Goal: Task Accomplishment & Management: Manage account settings

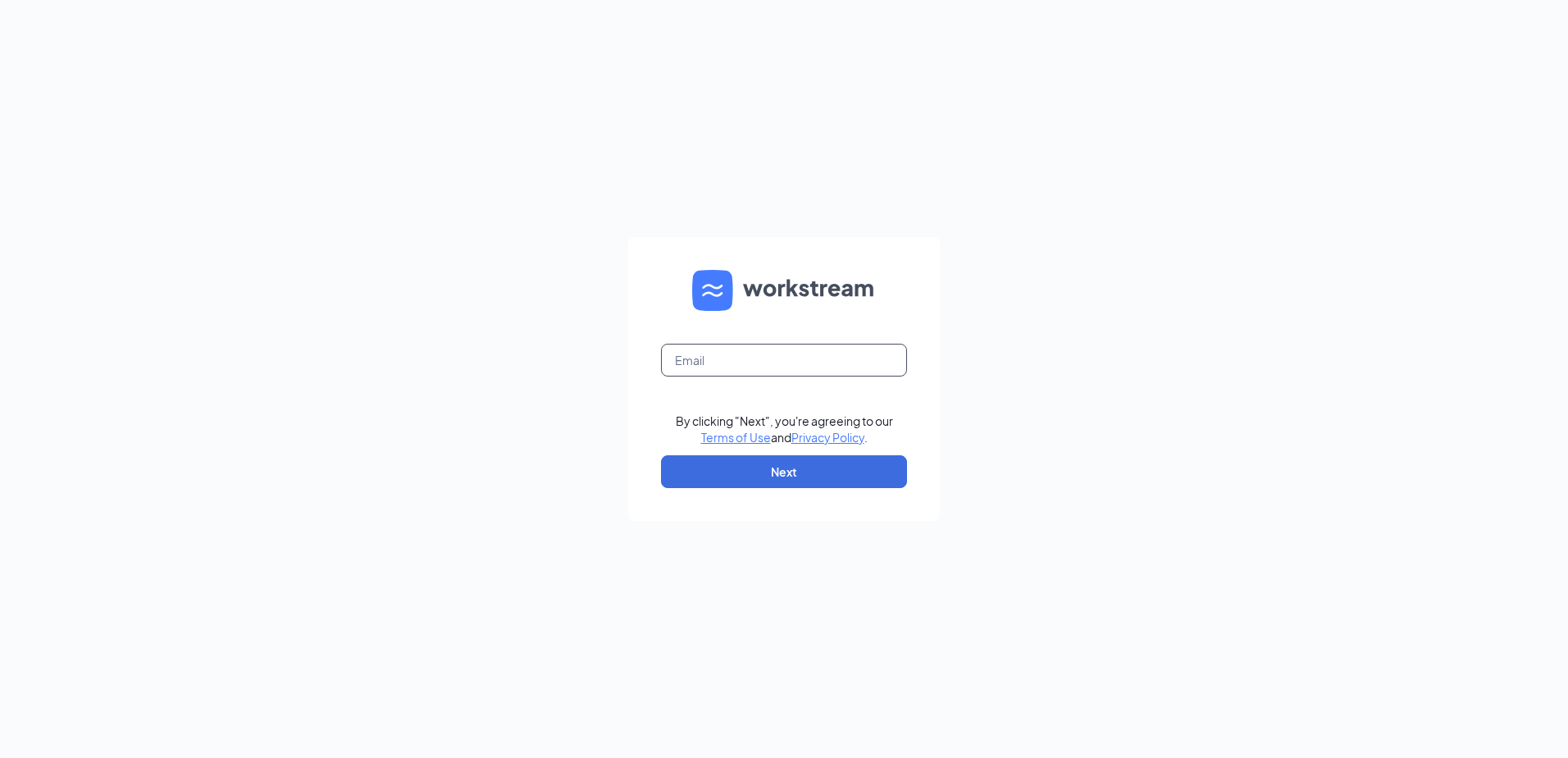
click at [720, 357] on input "text" at bounding box center [783, 360] width 246 height 33
type input "[EMAIL_ADDRESS][DOMAIN_NAME]"
click at [796, 479] on button "Next" at bounding box center [783, 471] width 246 height 33
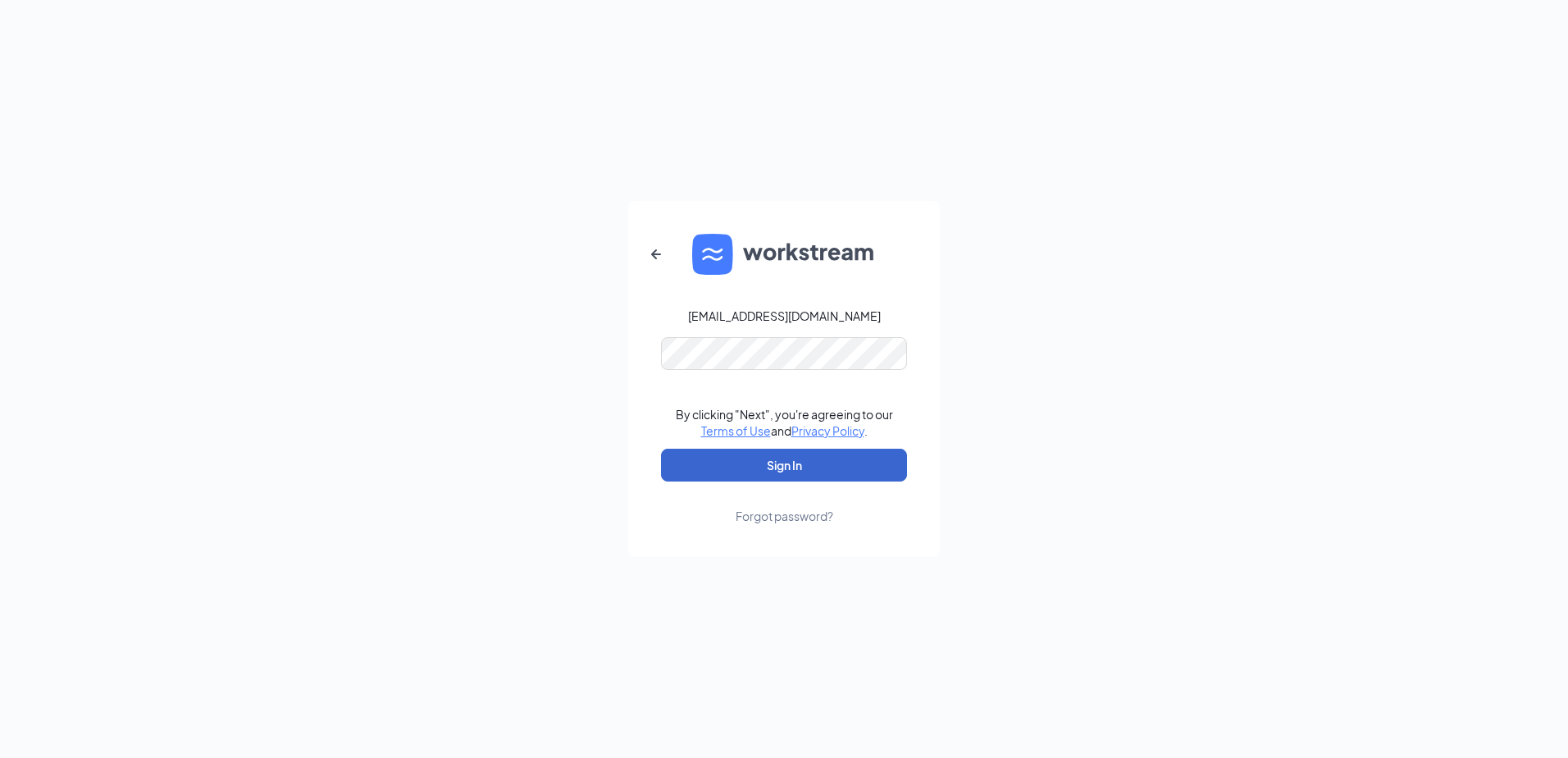
click at [843, 469] on button "Sign In" at bounding box center [783, 465] width 246 height 33
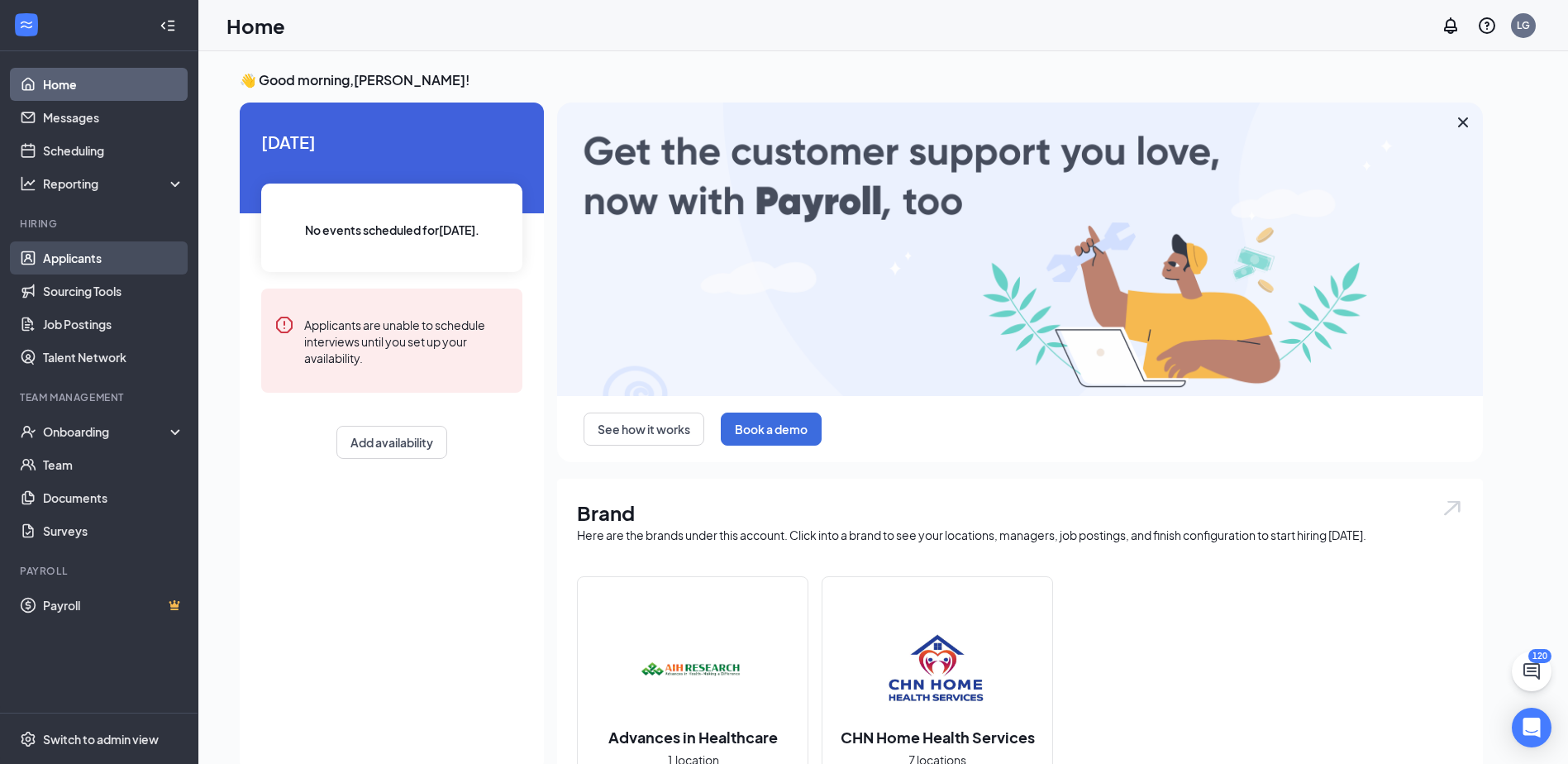
click at [89, 256] on link "Applicants" at bounding box center [114, 257] width 141 height 33
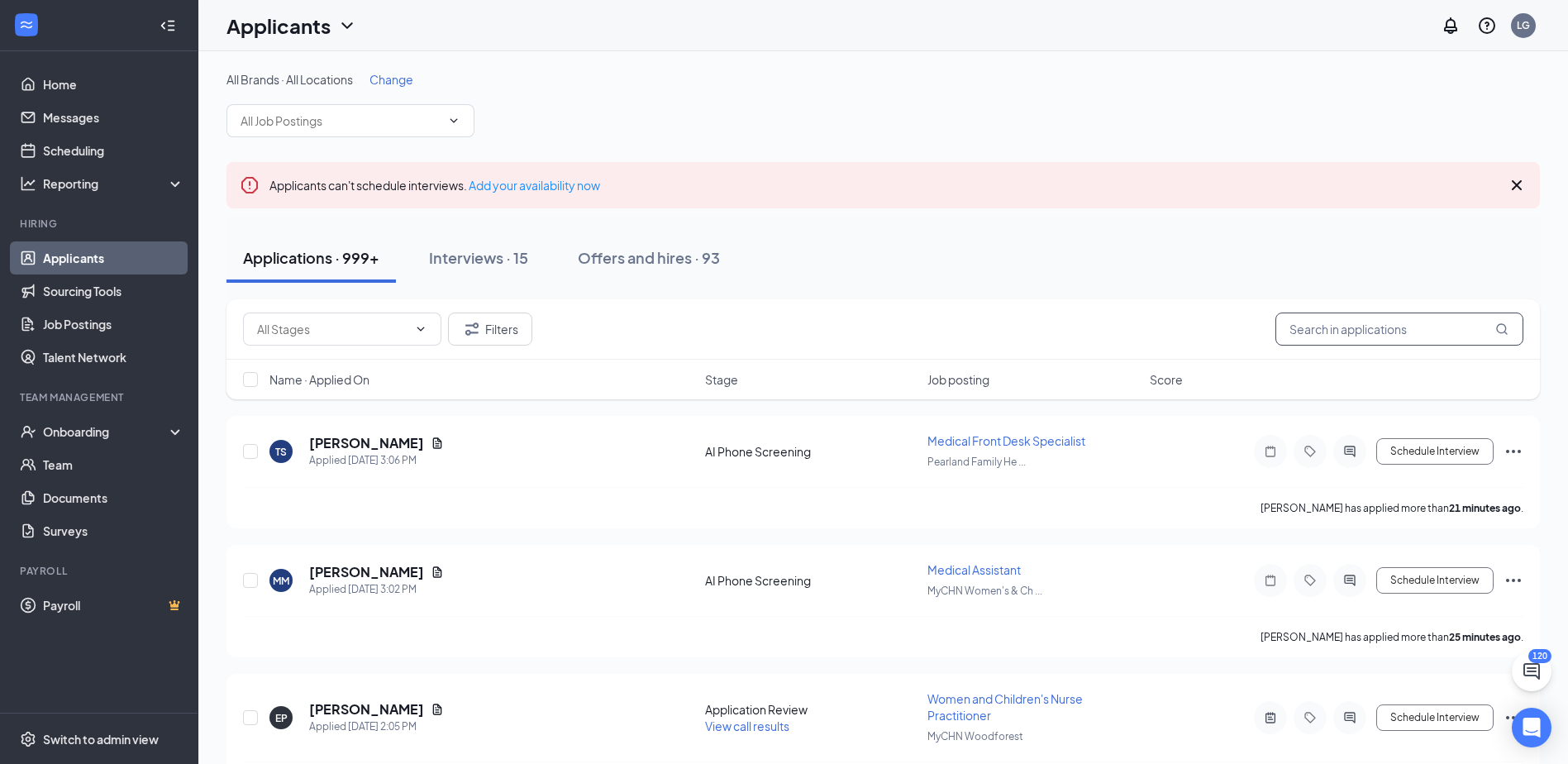
click at [1327, 338] on input "text" at bounding box center [1398, 329] width 248 height 33
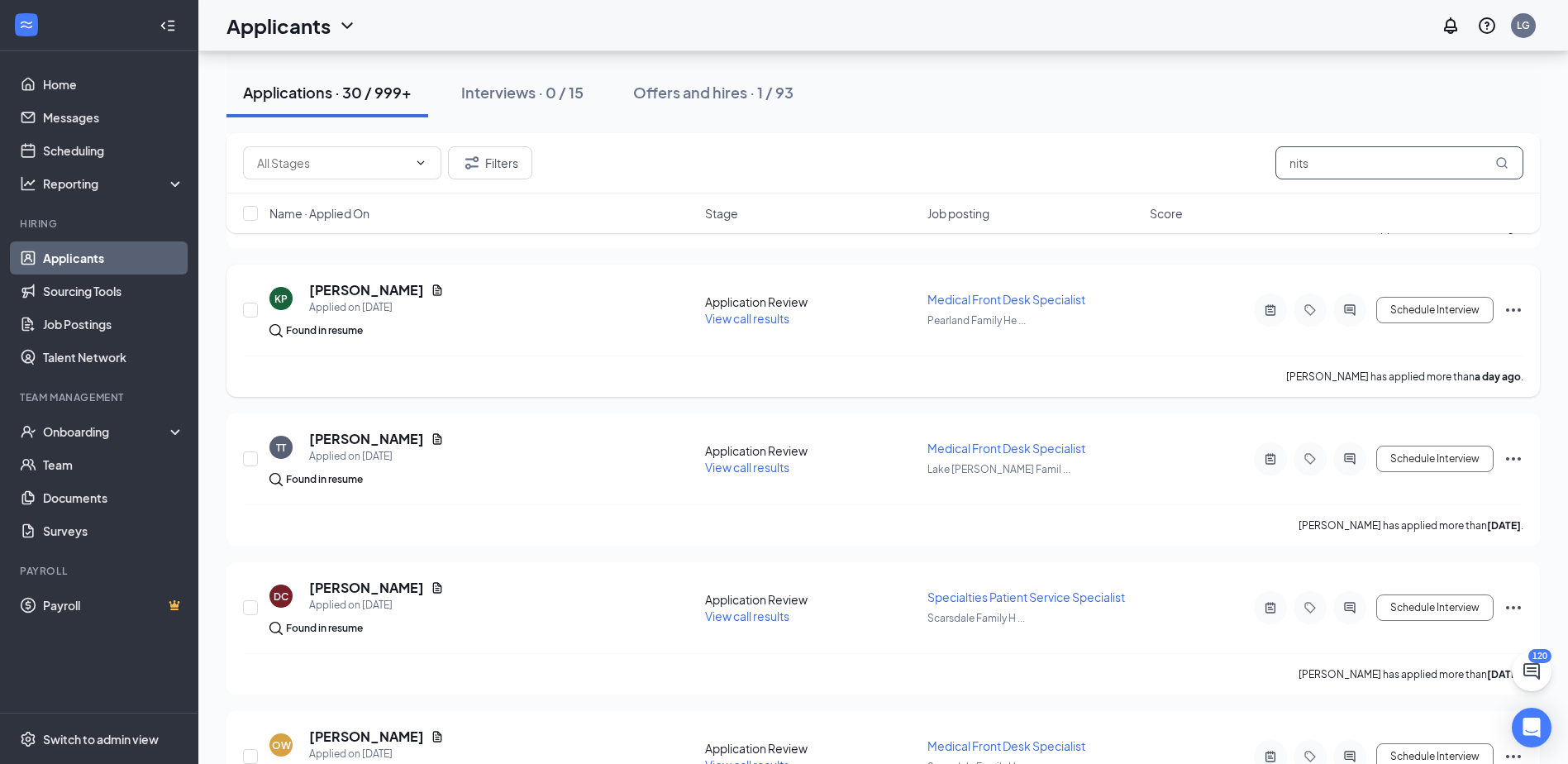
scroll to position [496, 0]
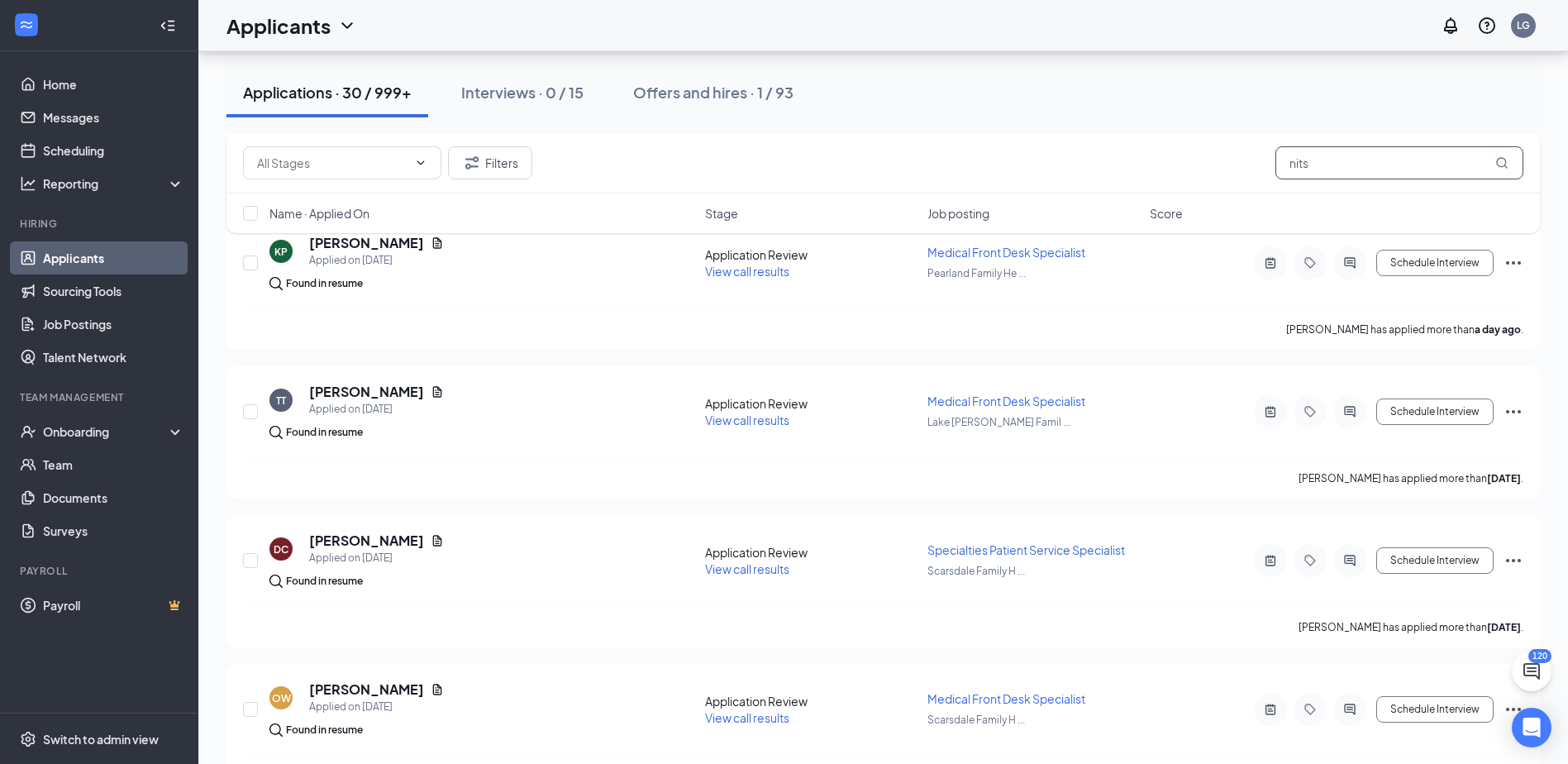
drag, startPoint x: 1319, startPoint y: 158, endPoint x: 1160, endPoint y: 159, distance: 159.0
click at [1165, 158] on div "Filters nits" at bounding box center [882, 162] width 1280 height 33
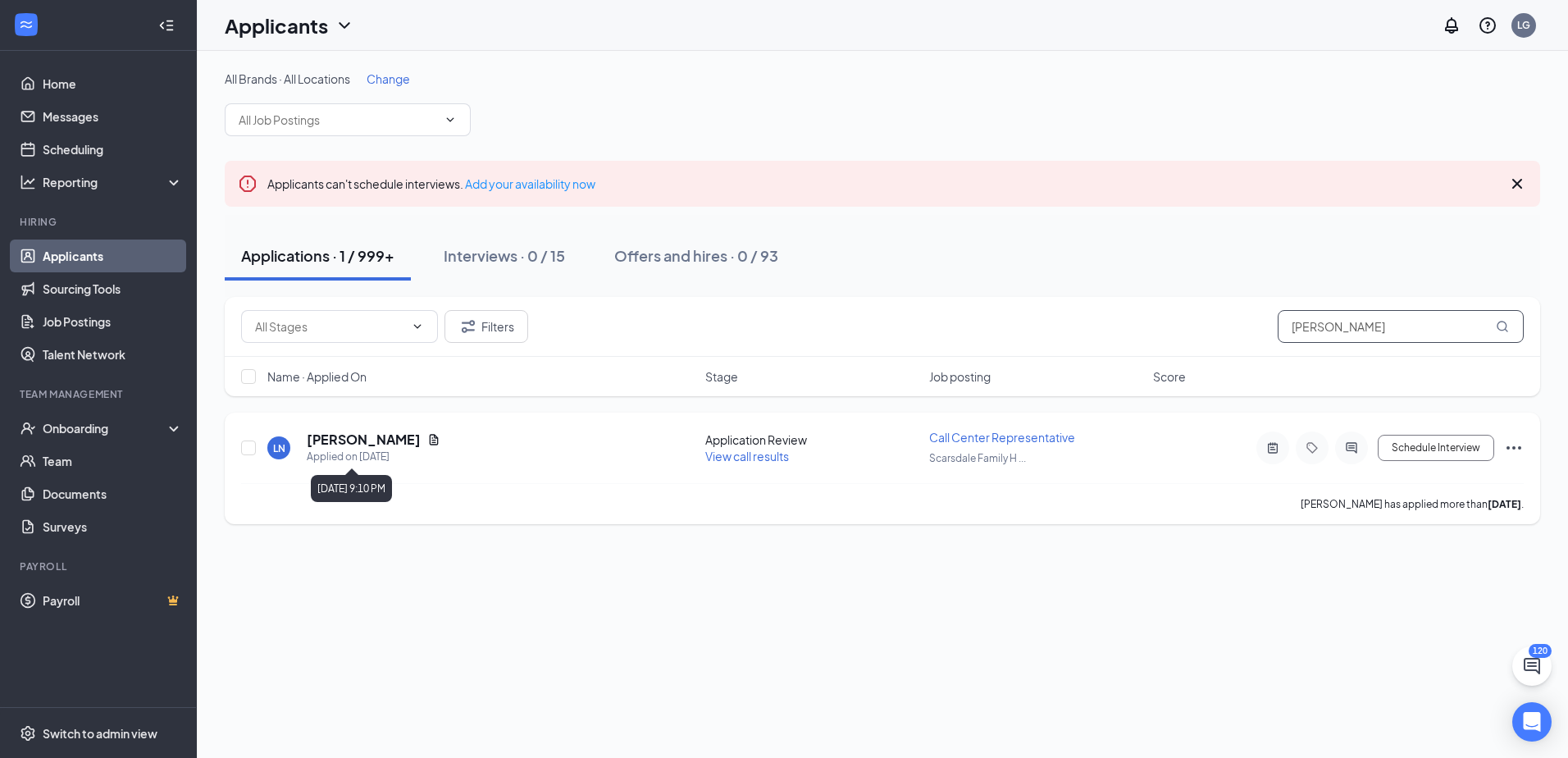
type input "laura nit"
click at [378, 445] on h5 "Laura Nitschmann" at bounding box center [363, 439] width 114 height 18
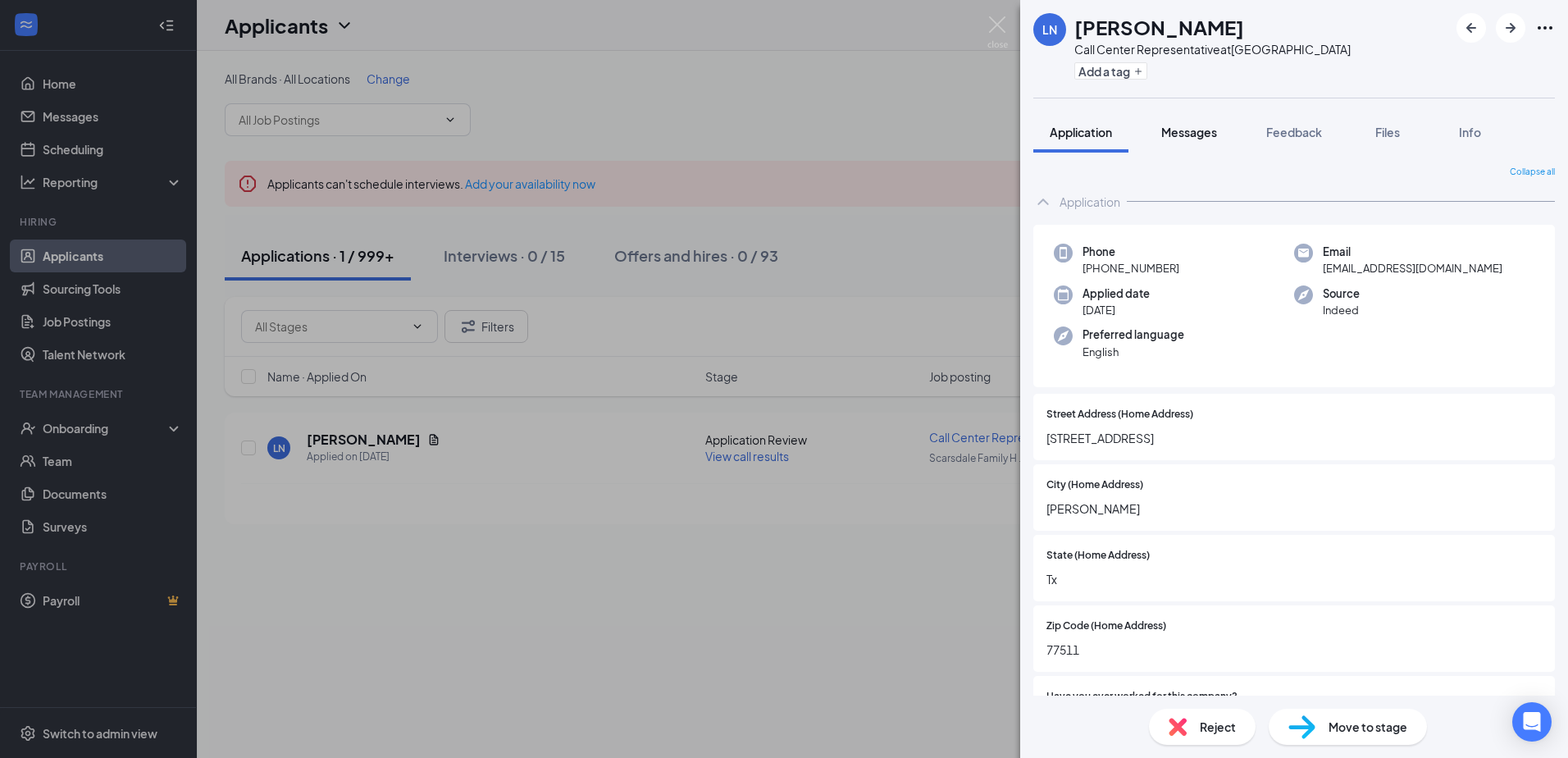
click at [1172, 130] on span "Messages" at bounding box center [1190, 132] width 56 height 15
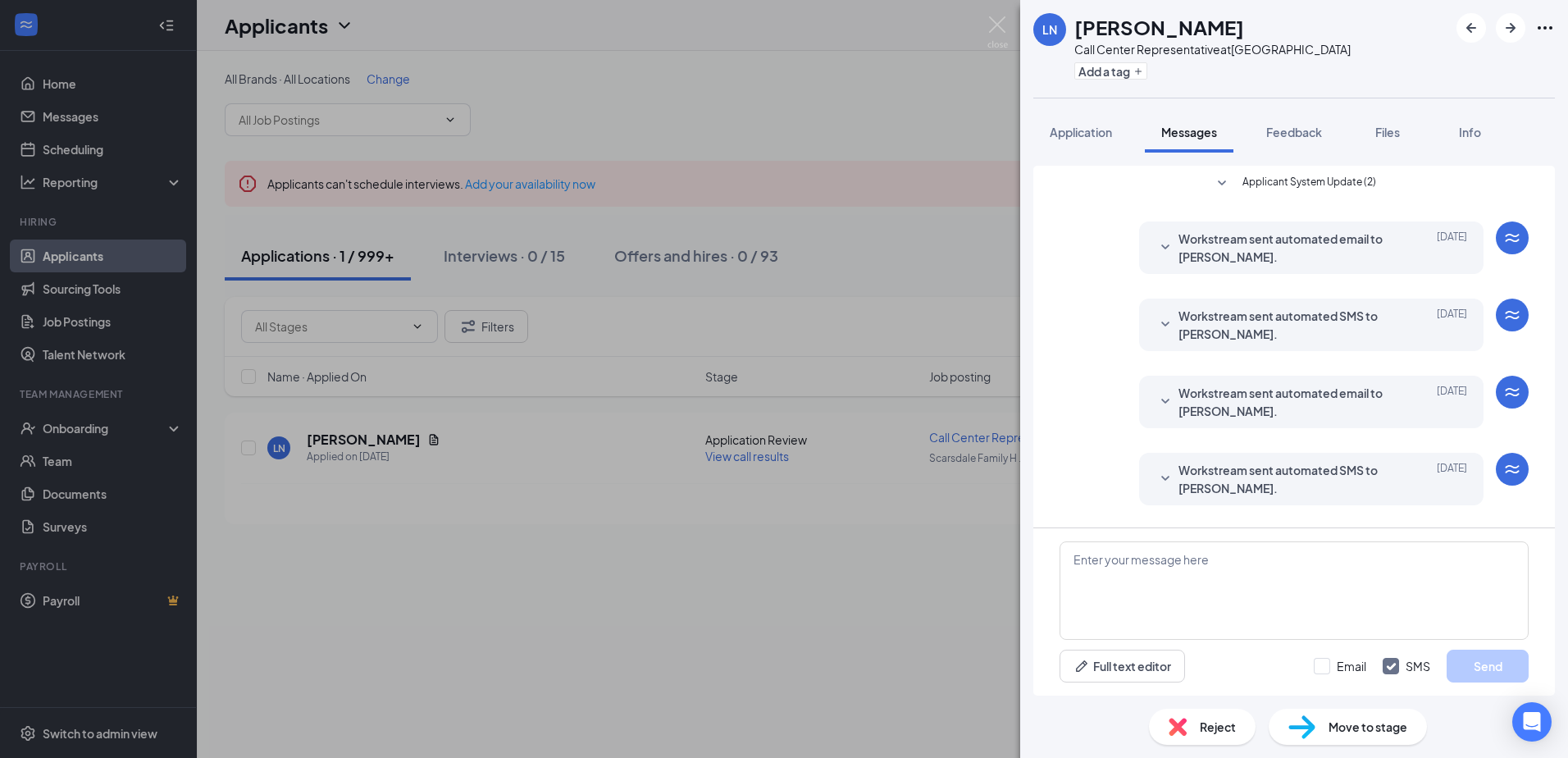
scroll to position [28, 0]
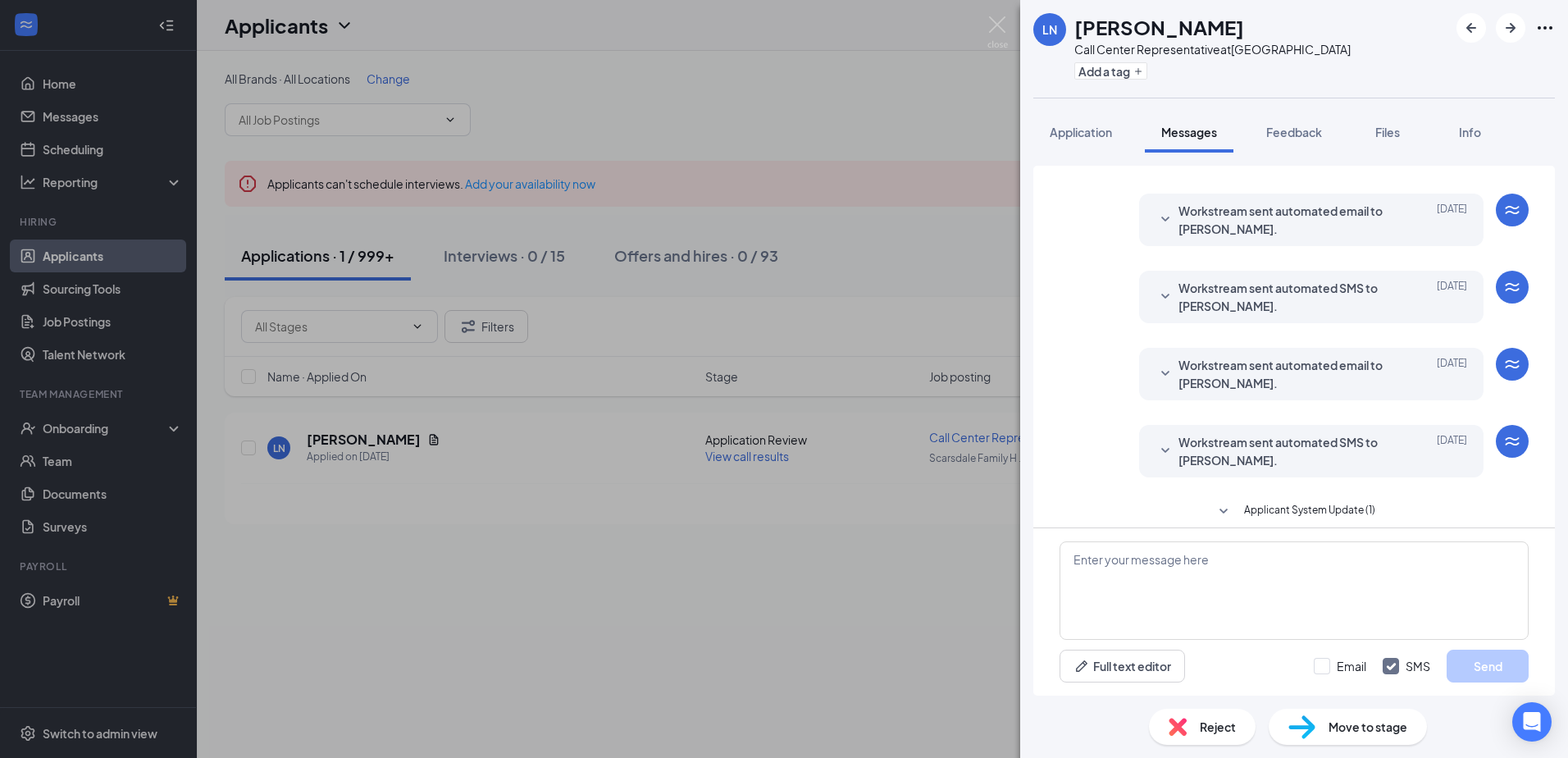
click at [1280, 439] on span "Workstream sent automated SMS to Laura Nitschmann." at bounding box center [1286, 451] width 215 height 36
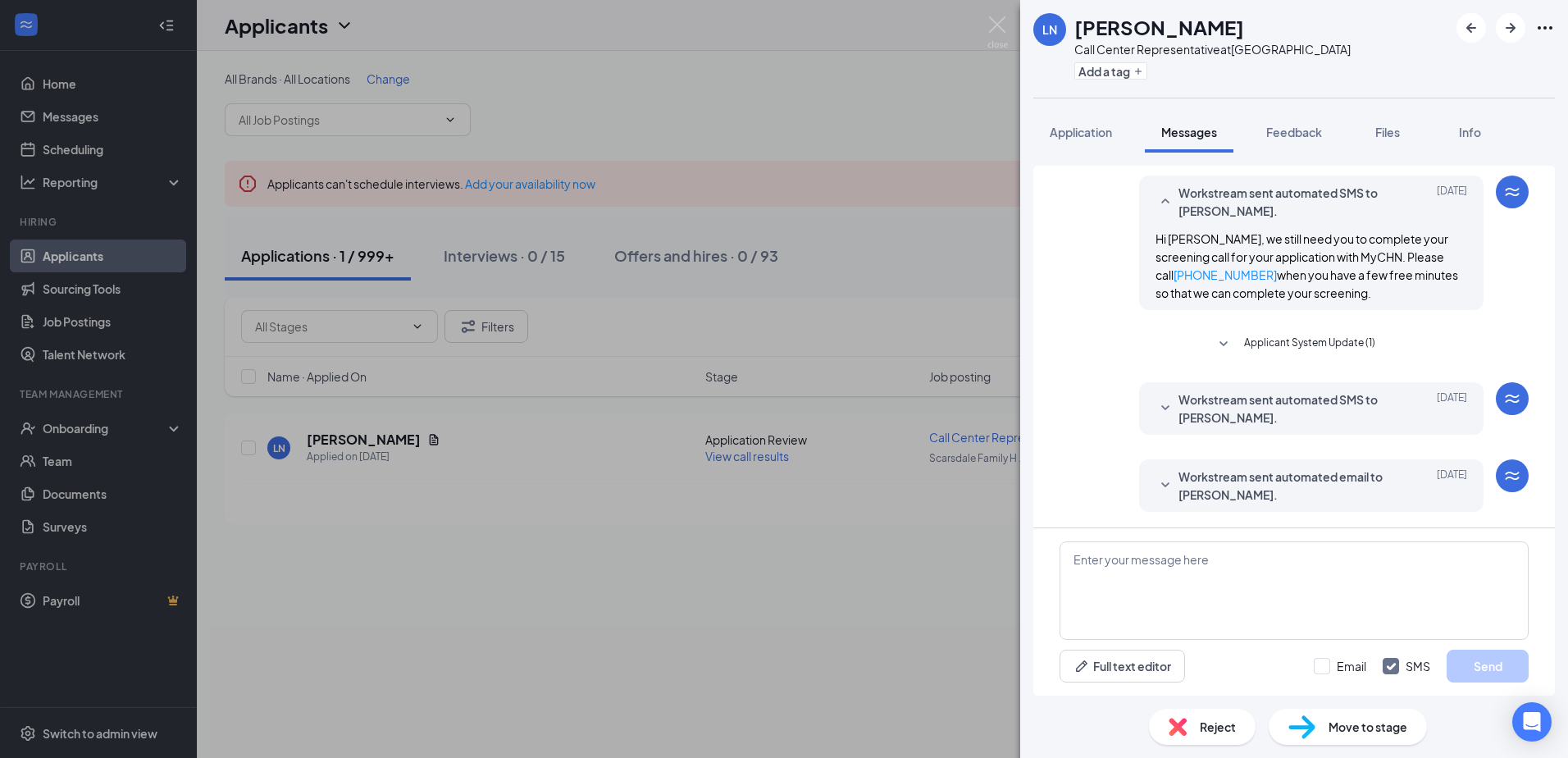
scroll to position [278, 0]
click at [1229, 492] on span "Workstream sent automated email to Laura Nitschmann." at bounding box center [1286, 484] width 215 height 36
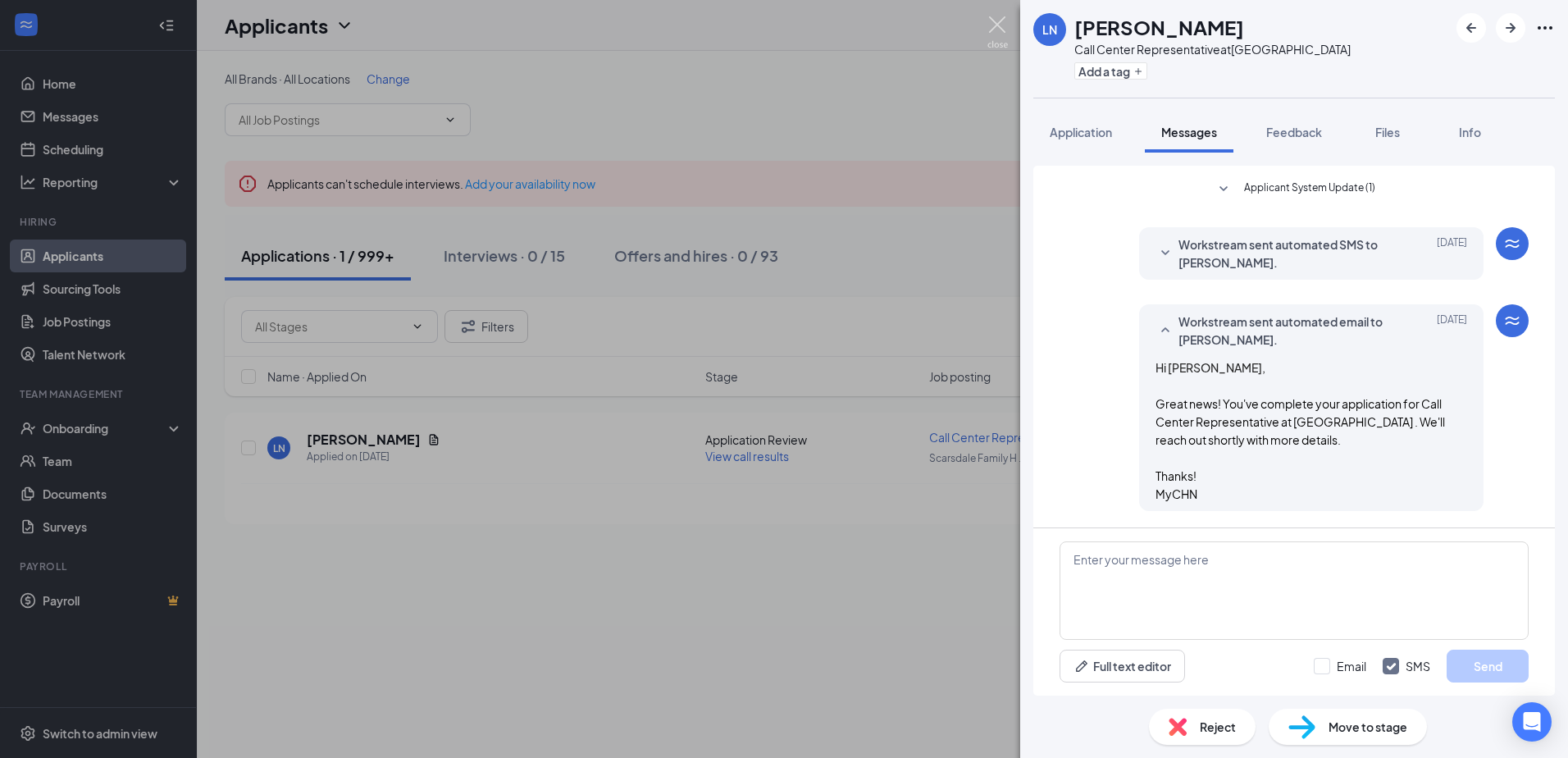
click at [1003, 25] on img at bounding box center [998, 33] width 21 height 32
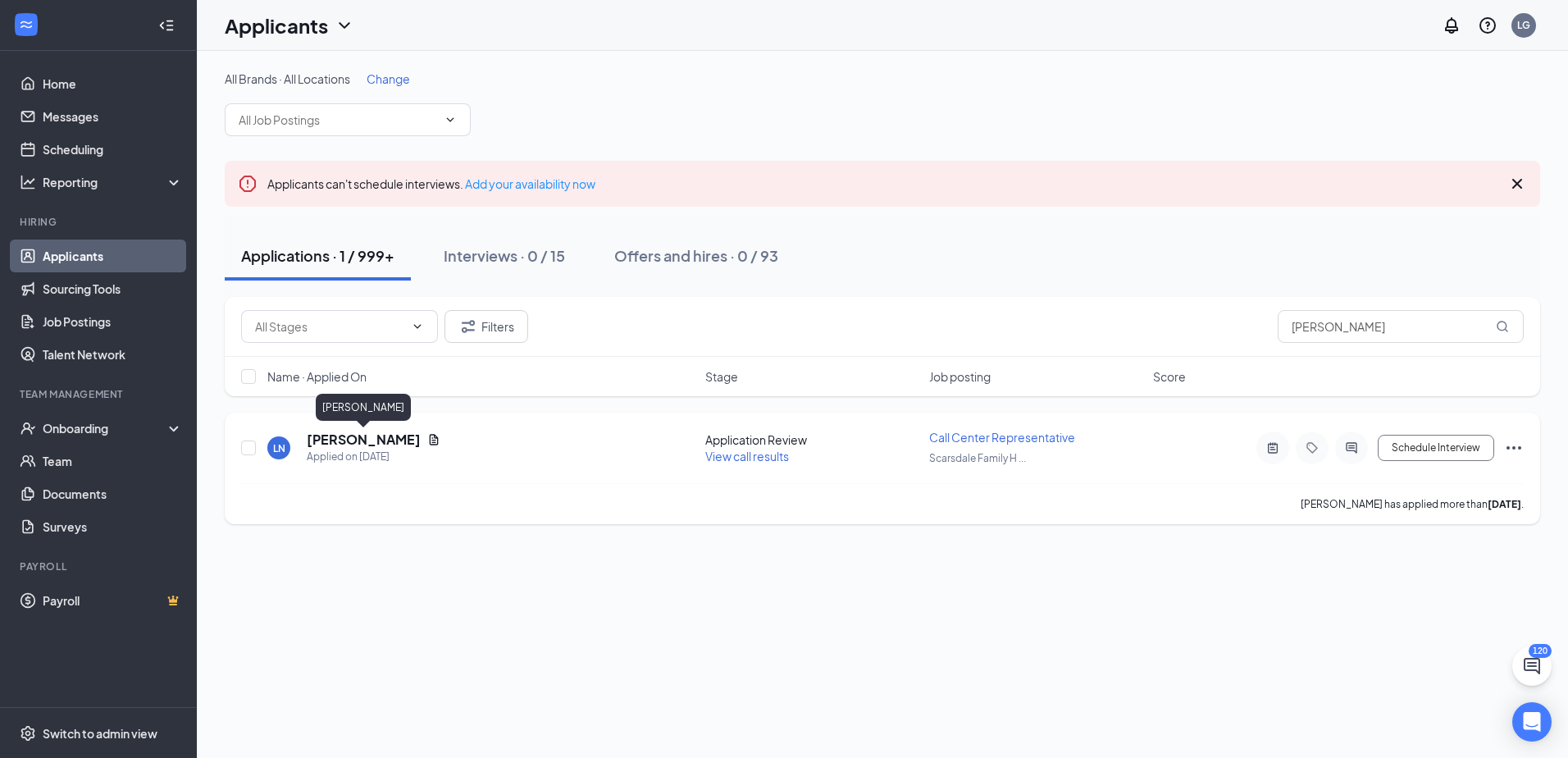
click at [379, 442] on h5 "Laura Nitschmann" at bounding box center [363, 439] width 114 height 18
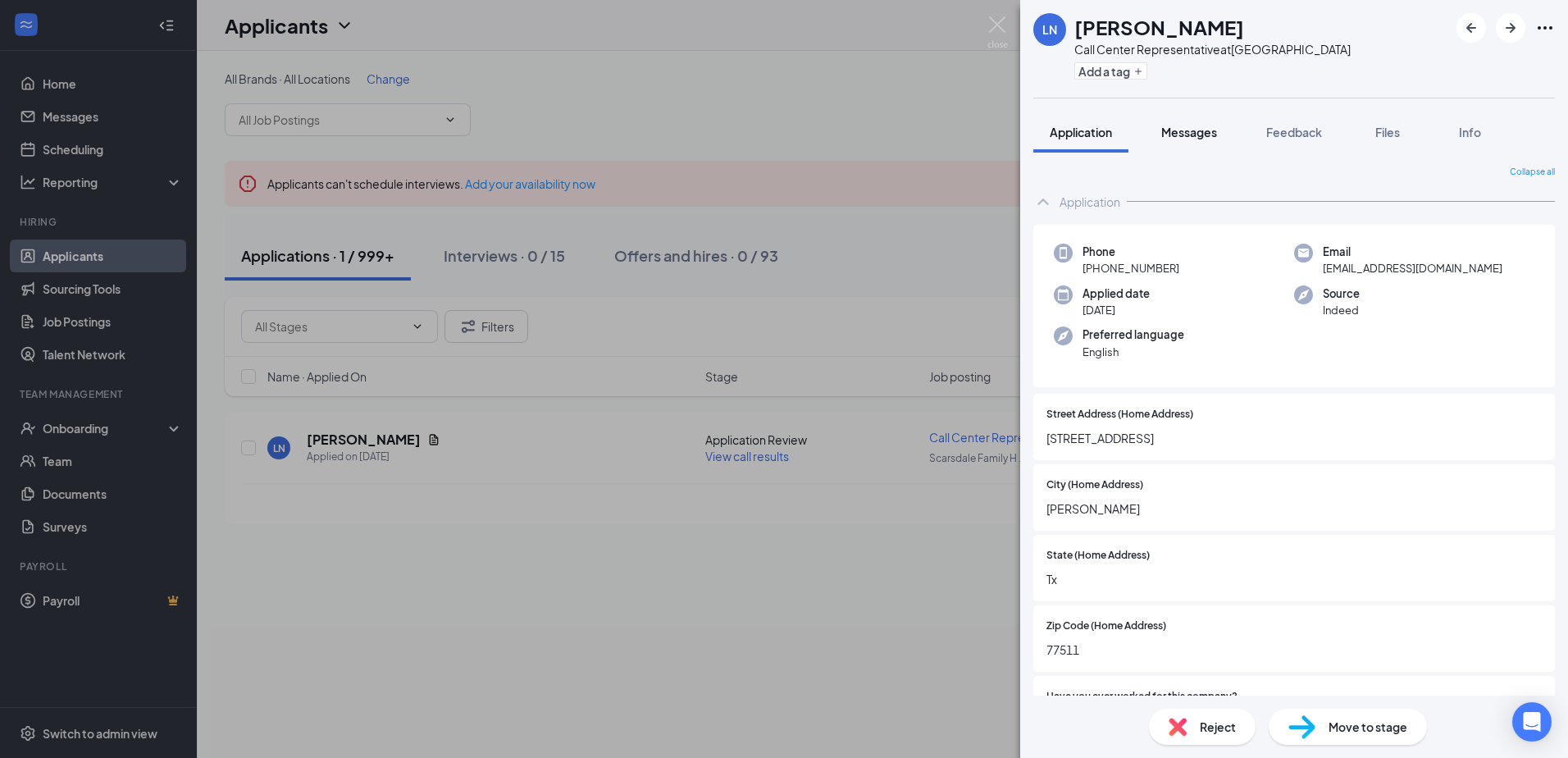
click at [1186, 141] on button "Messages" at bounding box center [1189, 132] width 89 height 41
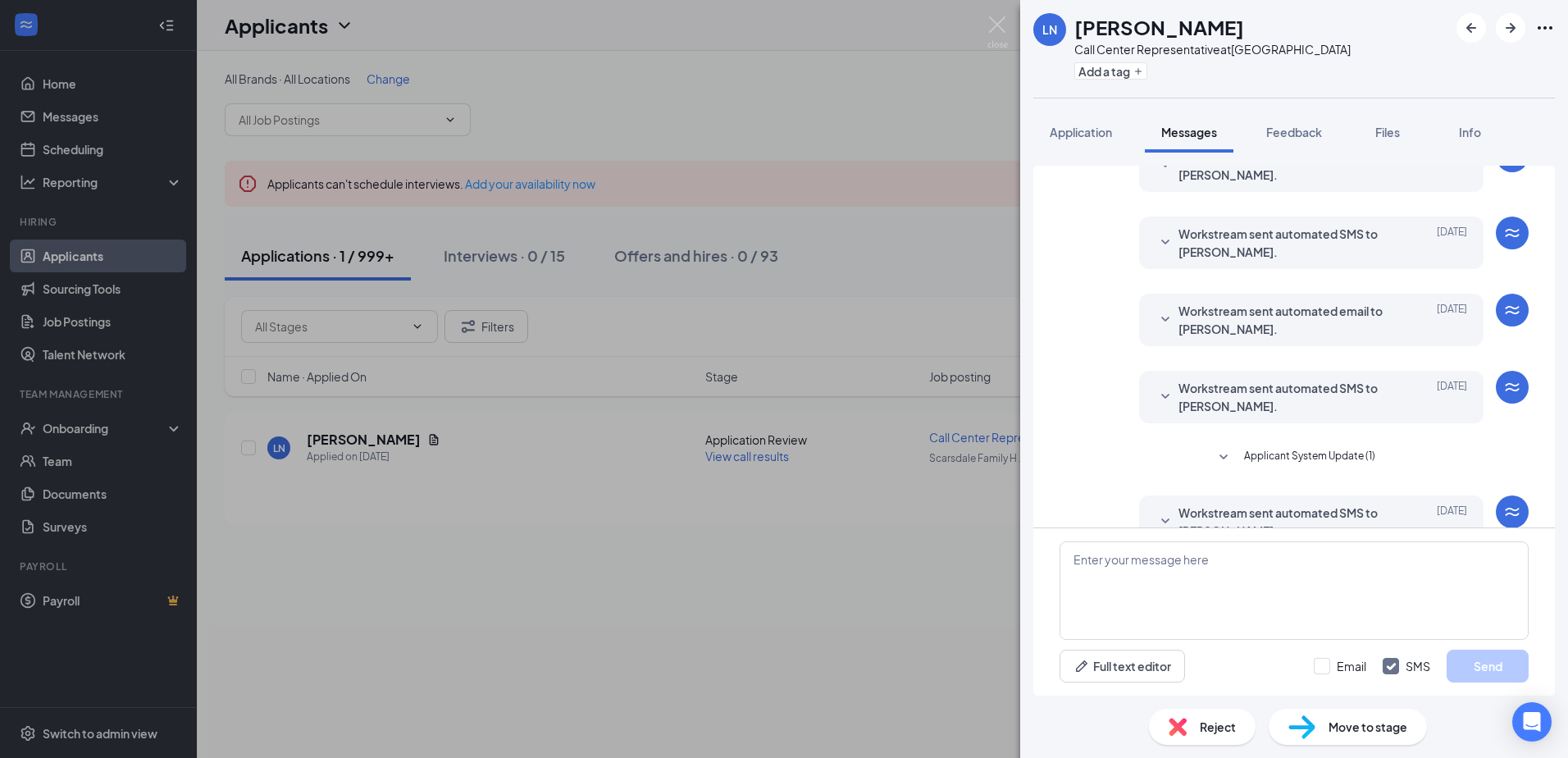
scroll to position [196, 0]
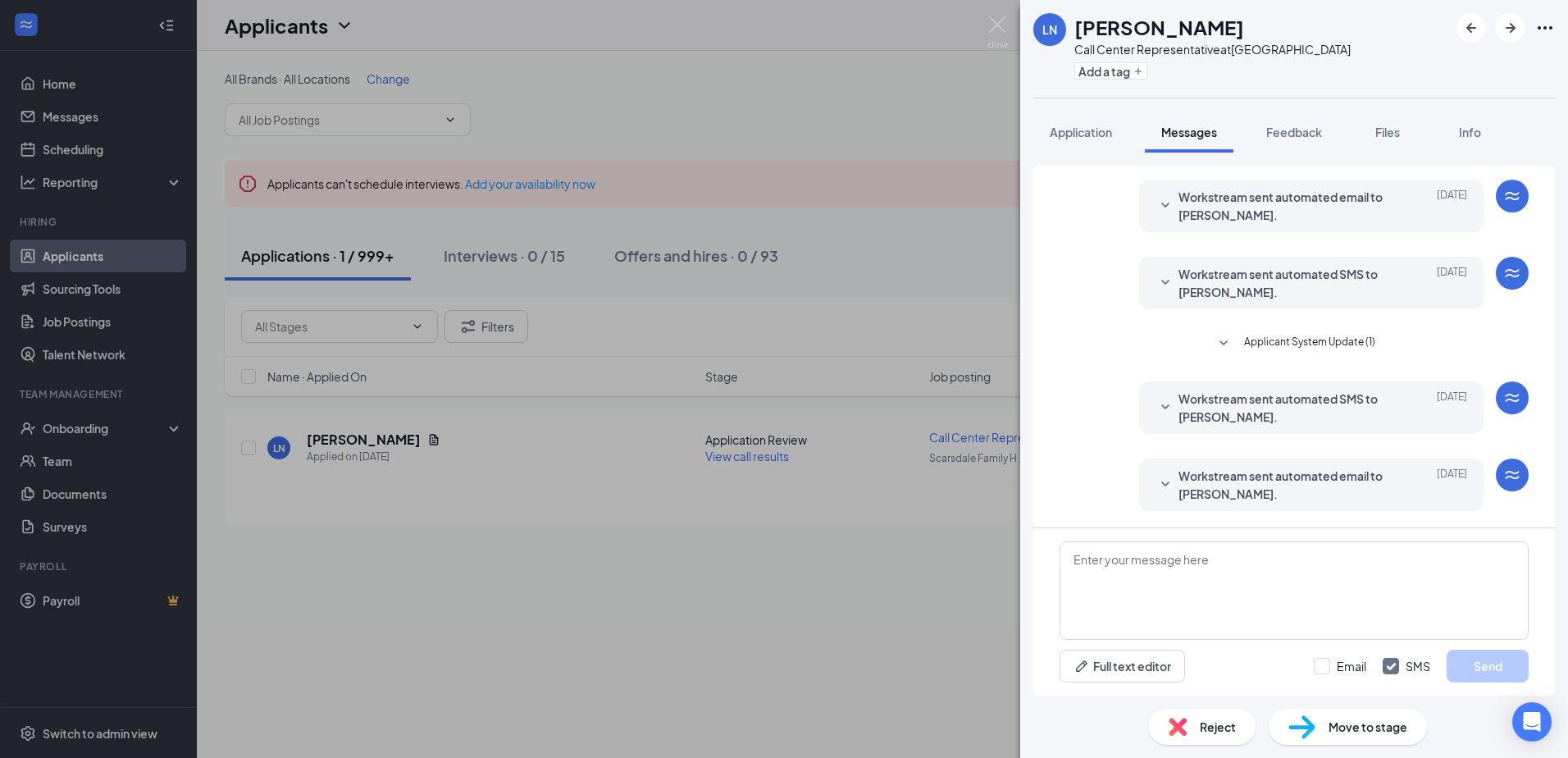
click at [1249, 493] on span "Workstream sent automated email to Laura Nitschmann." at bounding box center [1286, 484] width 215 height 36
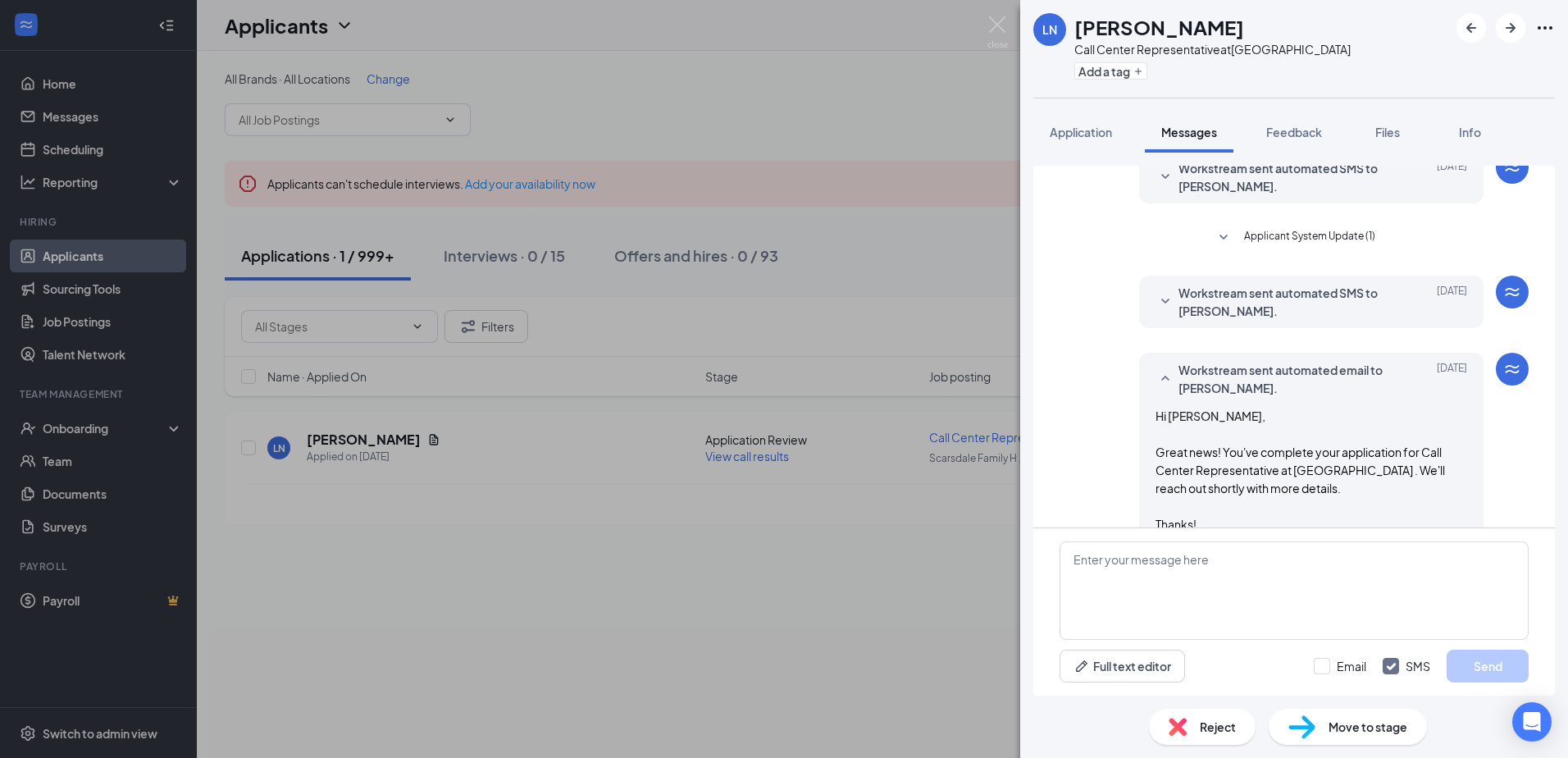
scroll to position [350, 0]
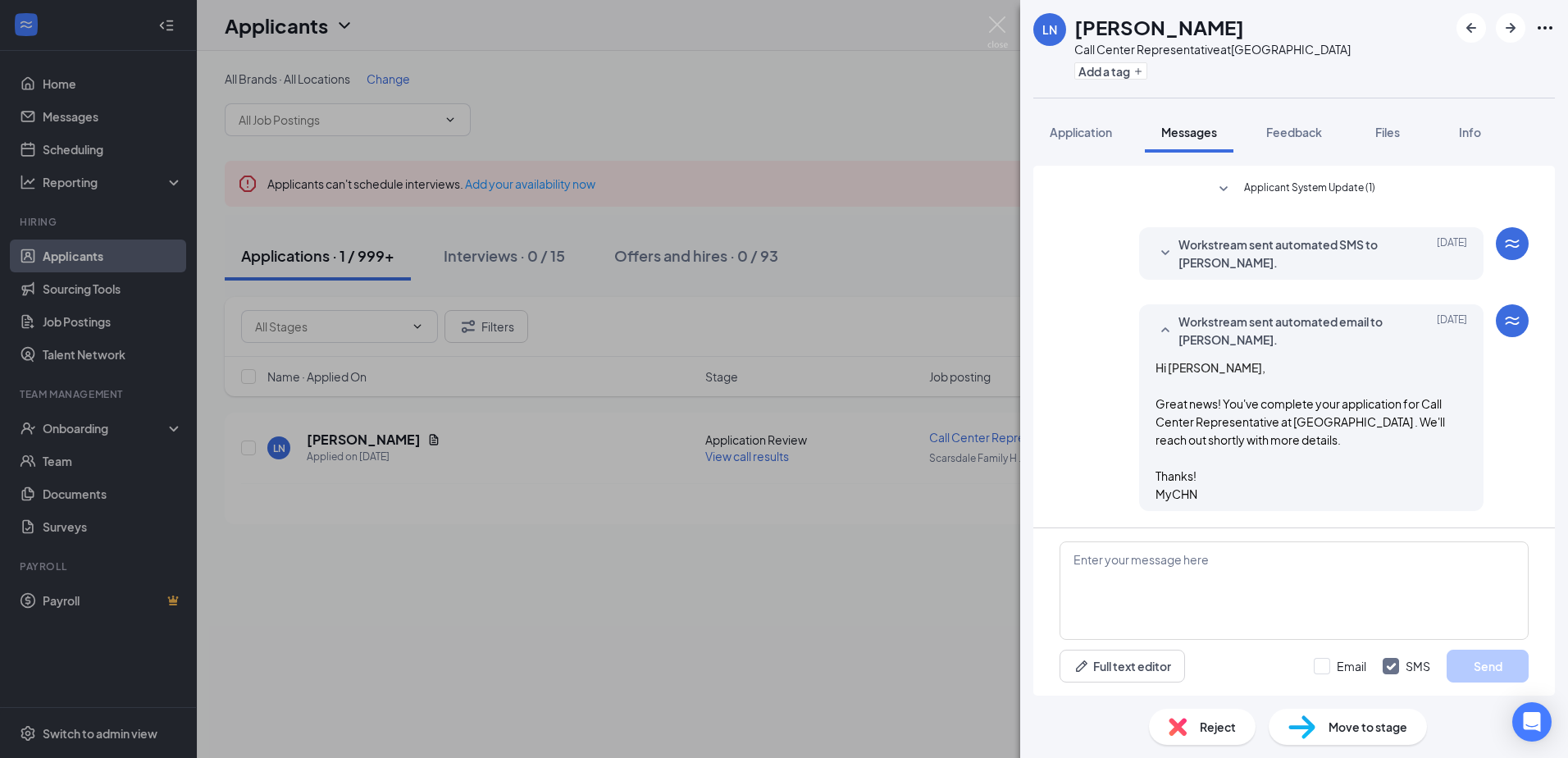
click at [1228, 271] on div "Workstream sent automated SMS to Laura Nitschmann. Aug 27 Great news! You've co…" at bounding box center [1311, 253] width 345 height 52
click at [1228, 257] on span "Workstream sent automated SMS to Laura Nitschmann." at bounding box center [1286, 253] width 215 height 36
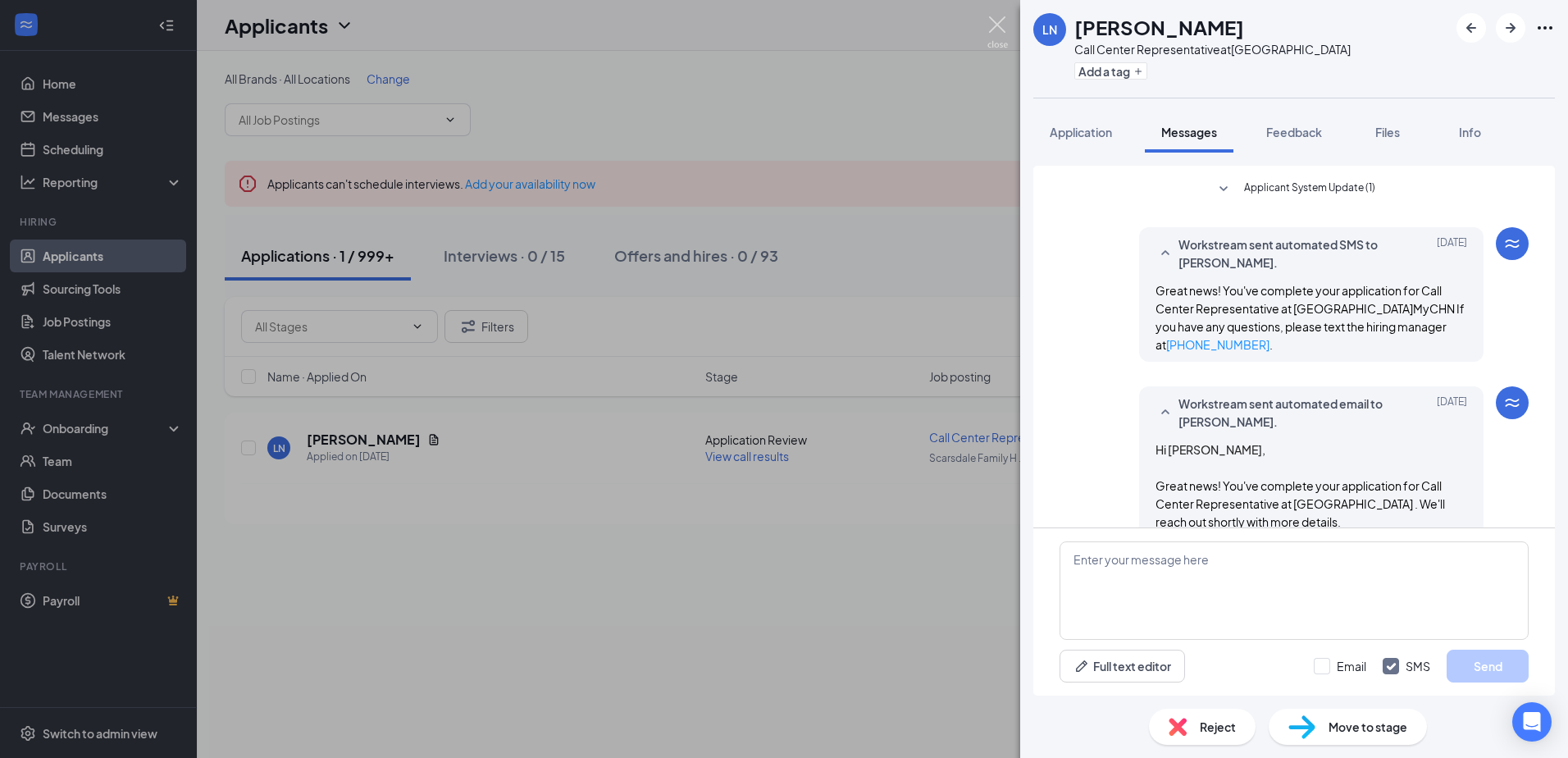
click at [996, 34] on img at bounding box center [998, 33] width 21 height 32
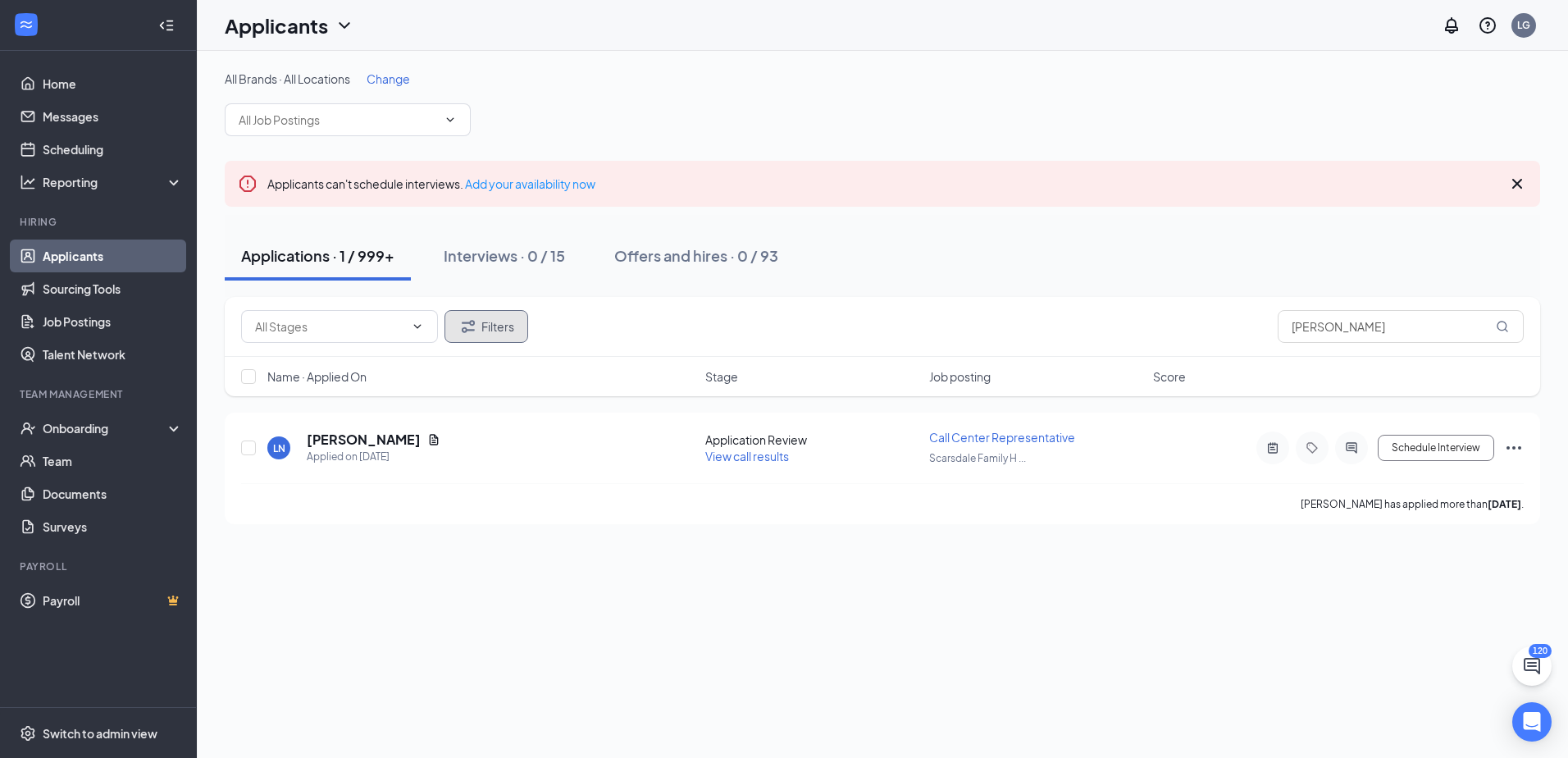
click at [512, 336] on button "Filters" at bounding box center [487, 326] width 84 height 33
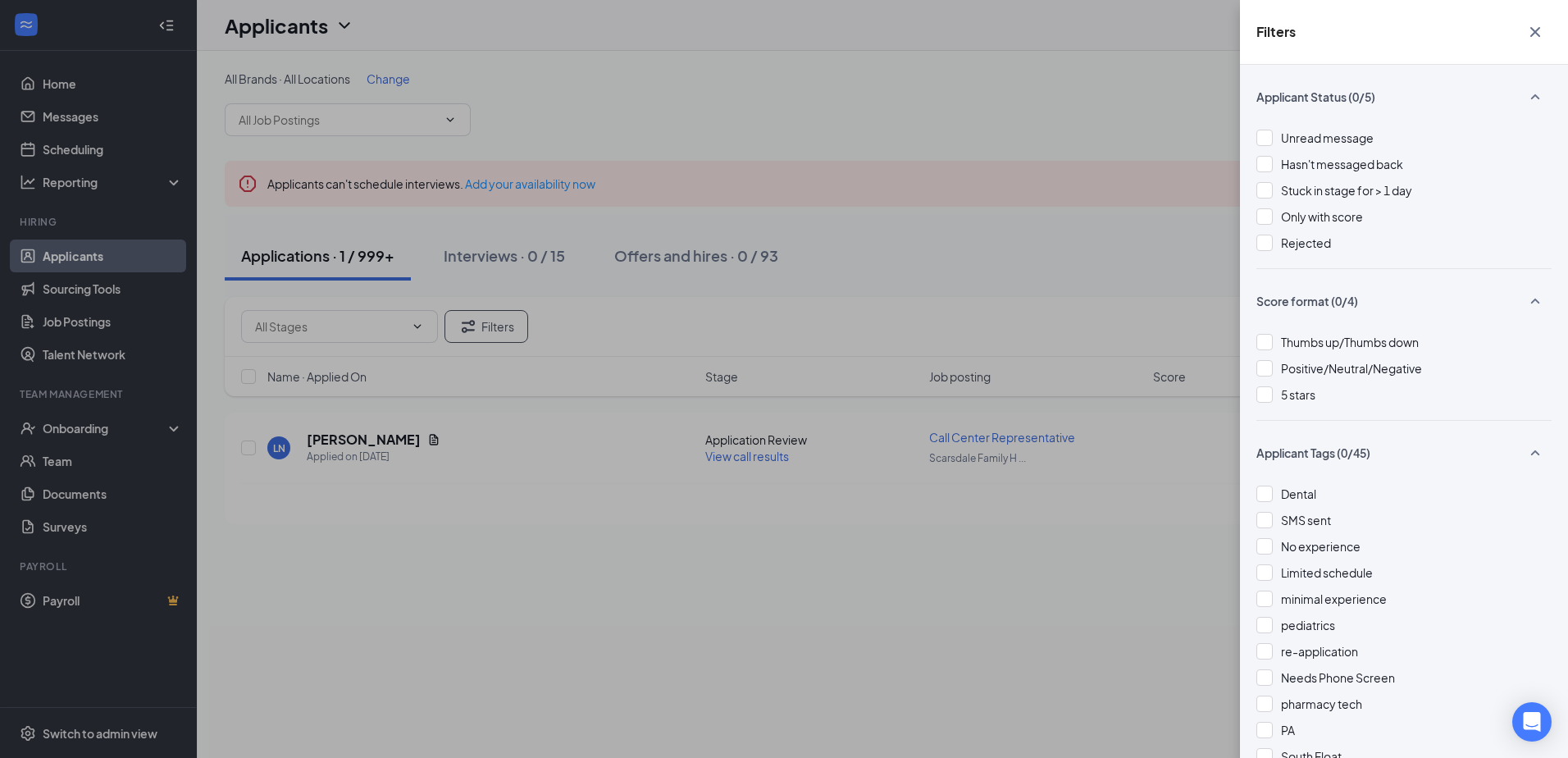
click at [1538, 33] on icon "Cross" at bounding box center [1534, 32] width 20 height 20
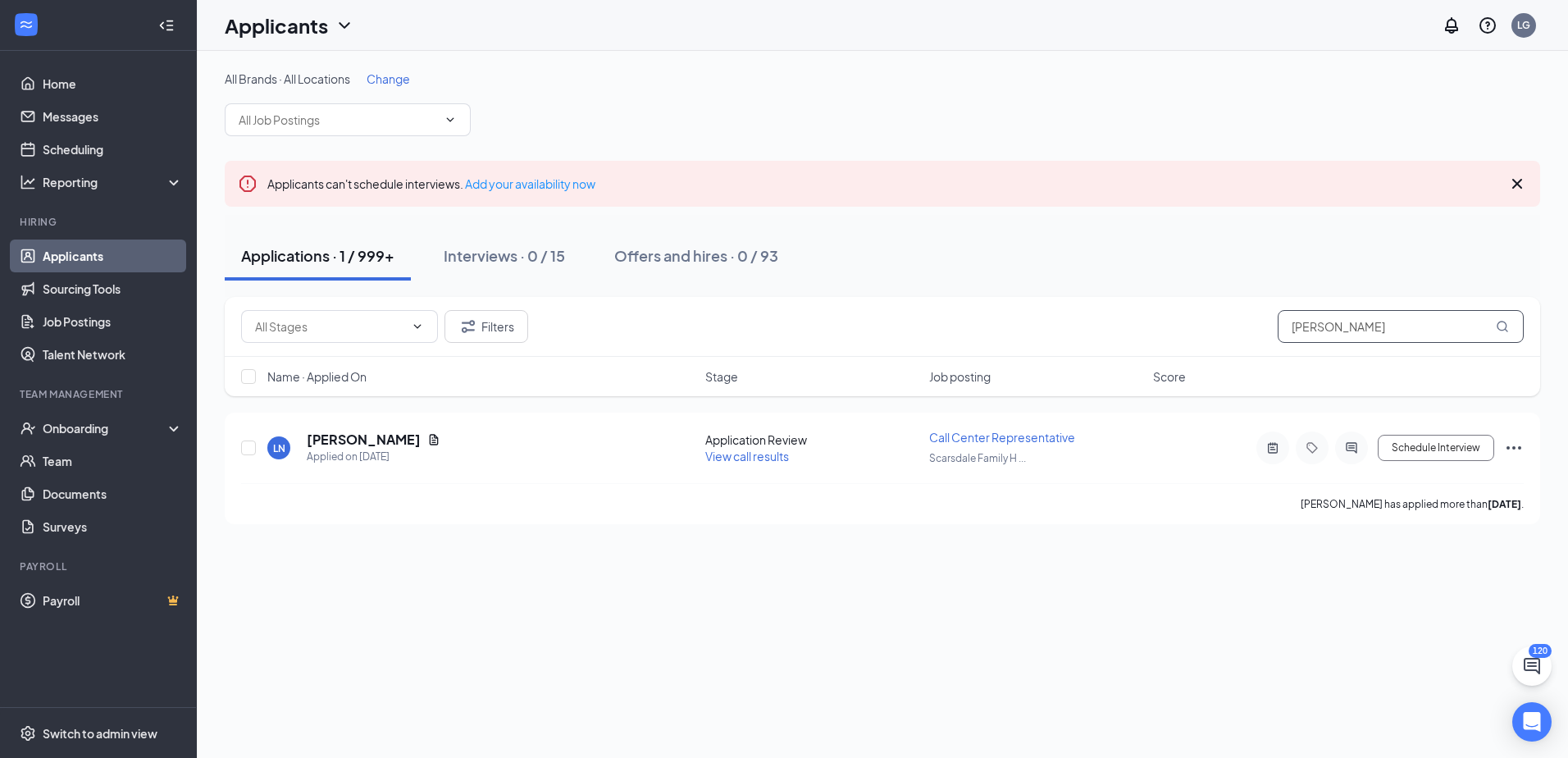
drag, startPoint x: 1268, startPoint y: 325, endPoint x: 1182, endPoint y: 323, distance: 86.0
click at [1182, 323] on div "Filters laura nit" at bounding box center [882, 326] width 1283 height 33
click at [491, 323] on button "Filters" at bounding box center [487, 326] width 84 height 33
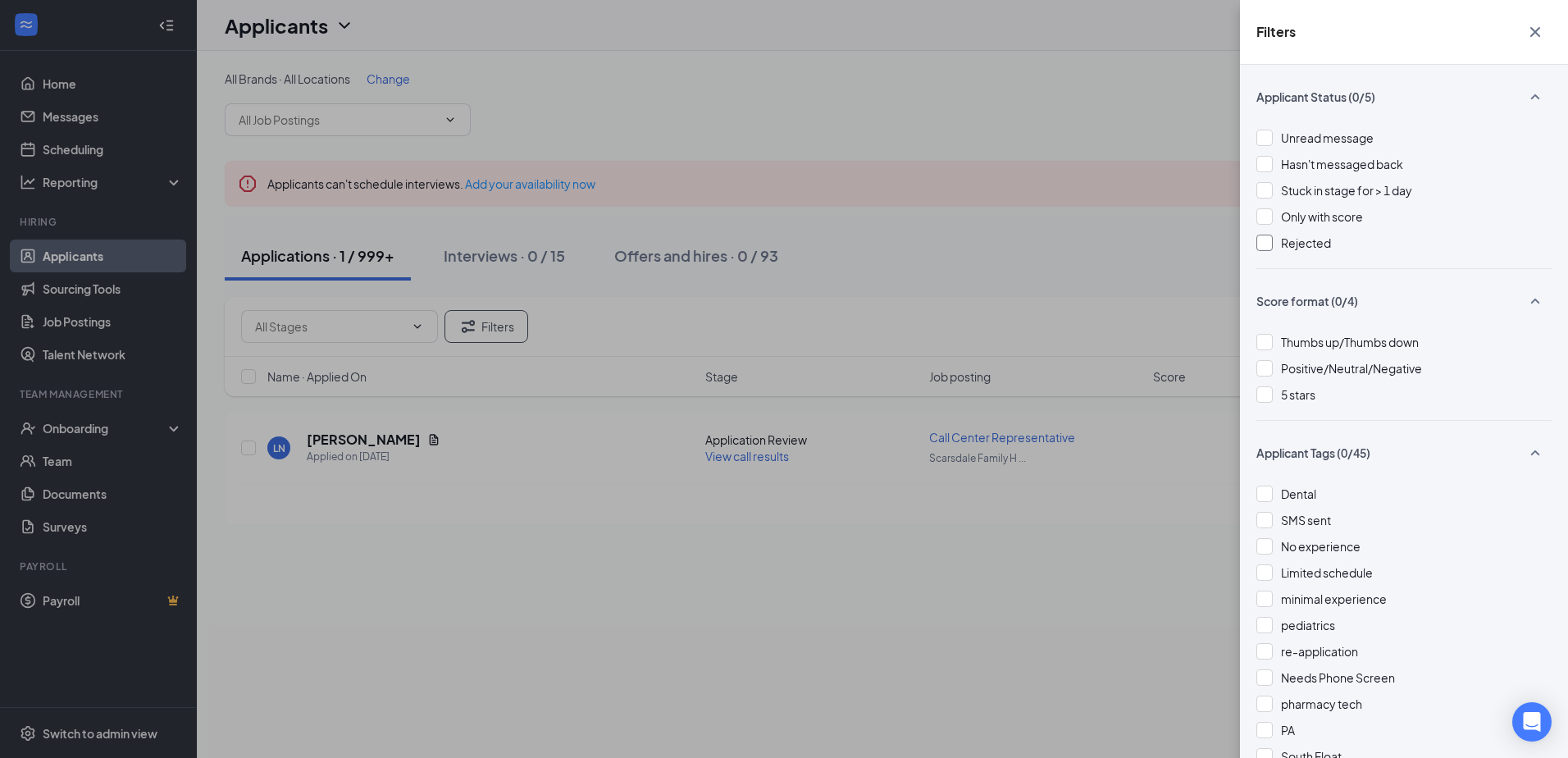
click at [1263, 249] on div at bounding box center [1264, 243] width 17 height 17
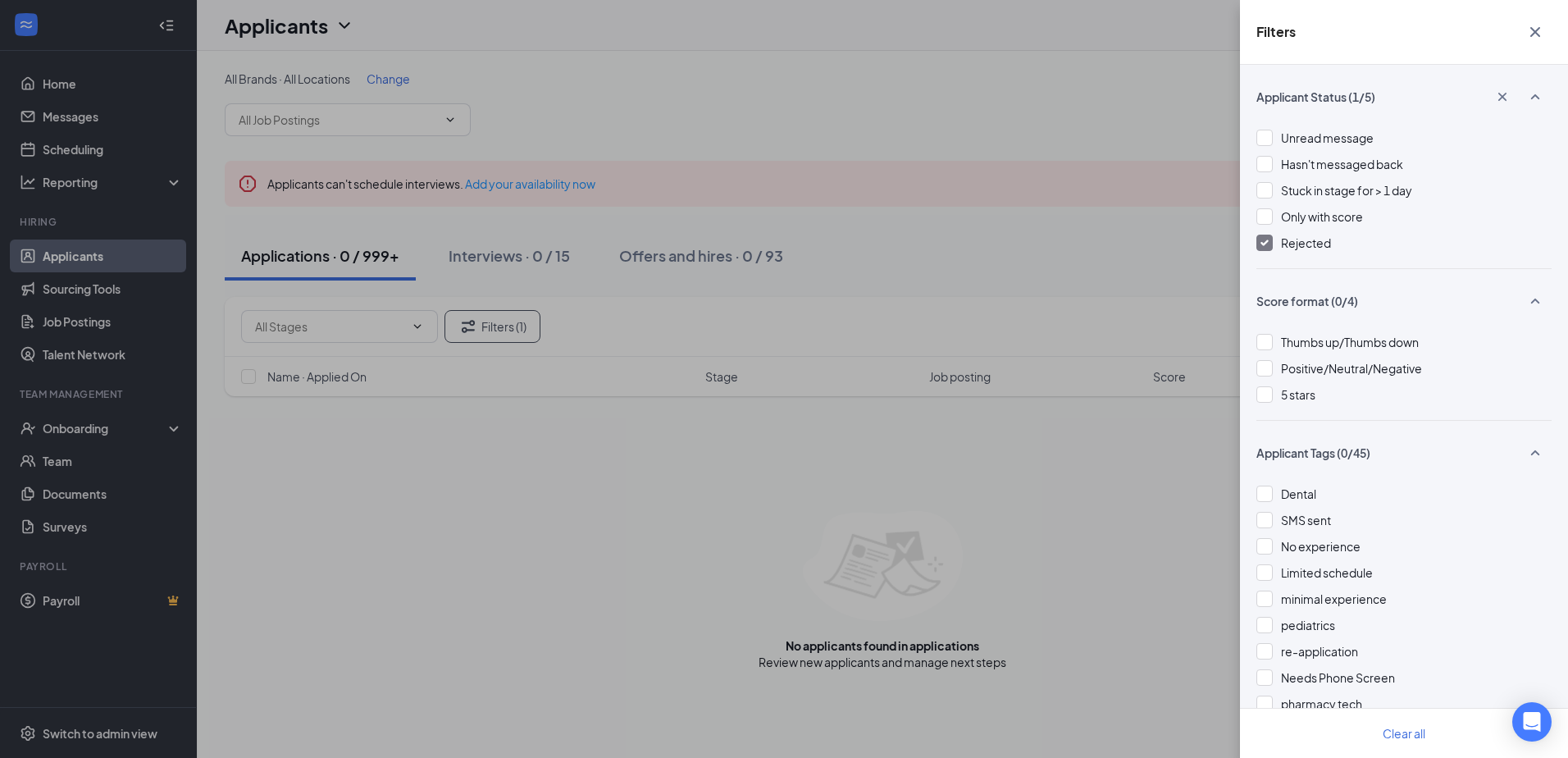
click at [1537, 35] on icon "Cross" at bounding box center [1535, 32] width 10 height 10
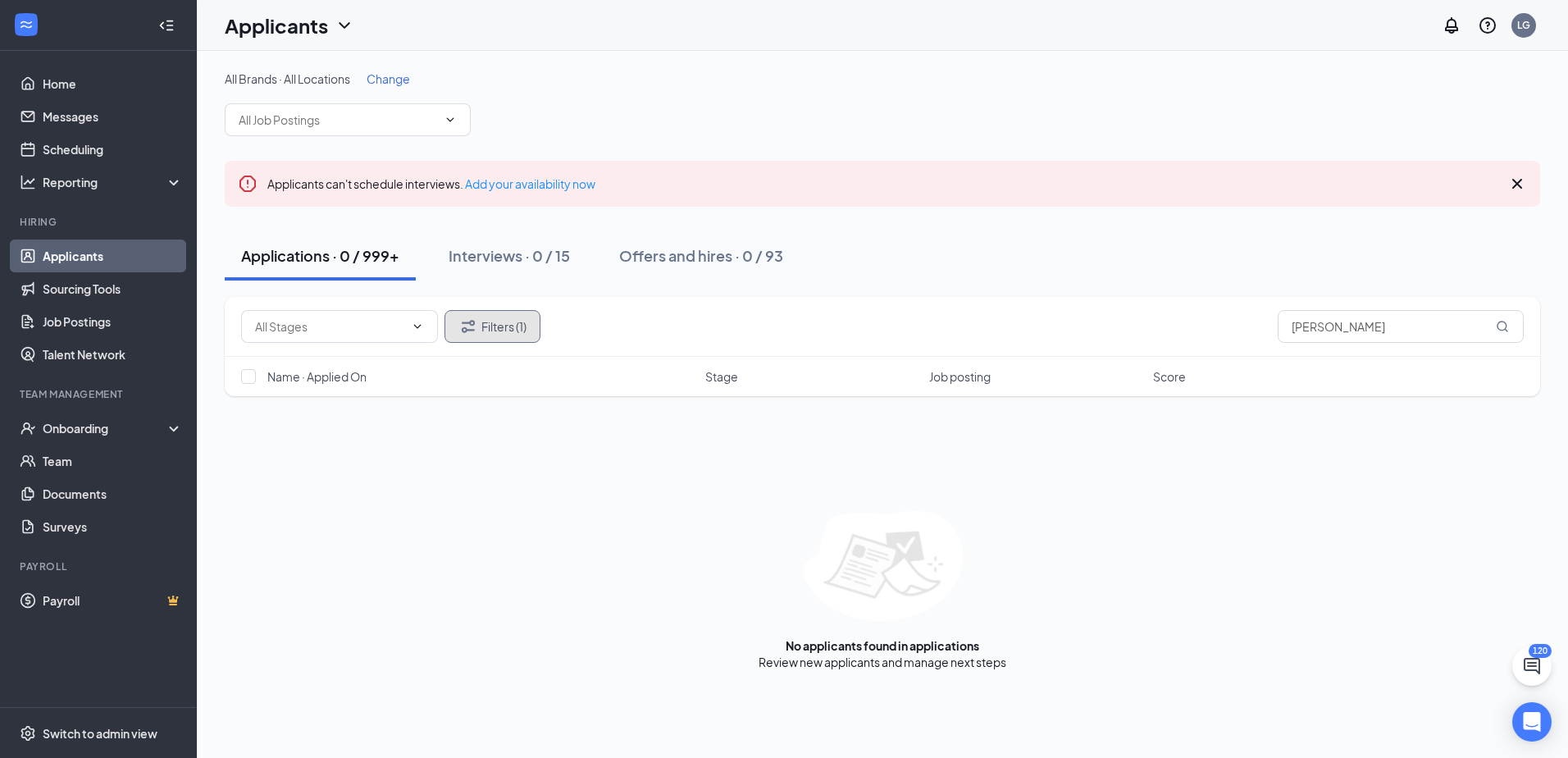
click at [488, 337] on button "Filters (1)" at bounding box center [492, 326] width 96 height 33
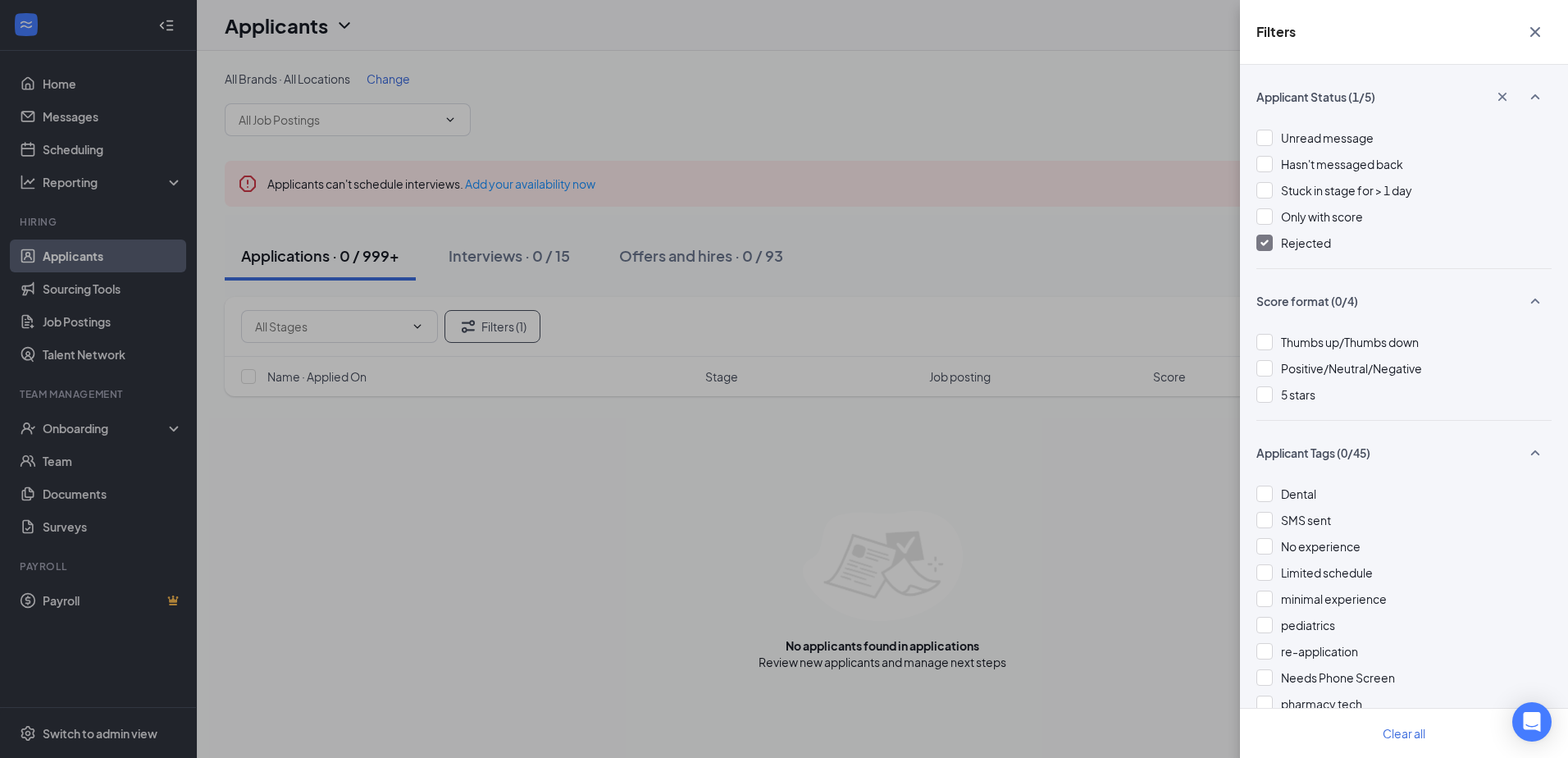
click at [1262, 247] on div at bounding box center [1264, 243] width 17 height 17
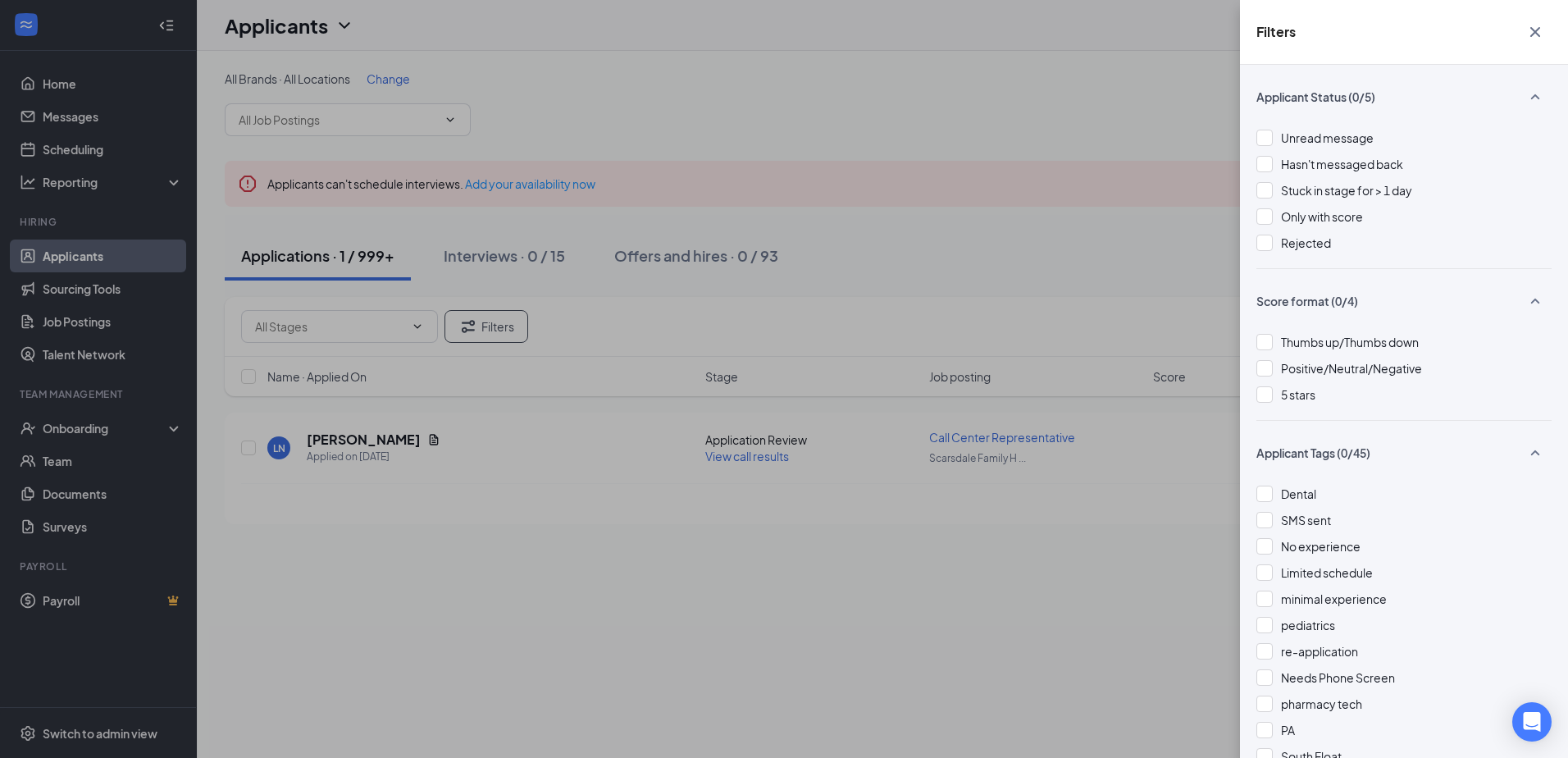
click at [1528, 38] on icon "Cross" at bounding box center [1534, 32] width 20 height 20
